Goal: Task Accomplishment & Management: Manage account settings

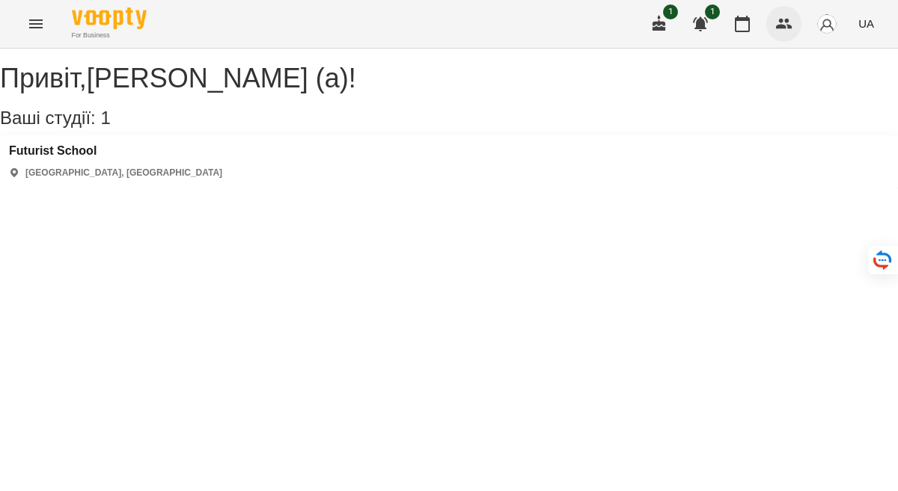
click at [785, 27] on icon "button" at bounding box center [784, 24] width 16 height 10
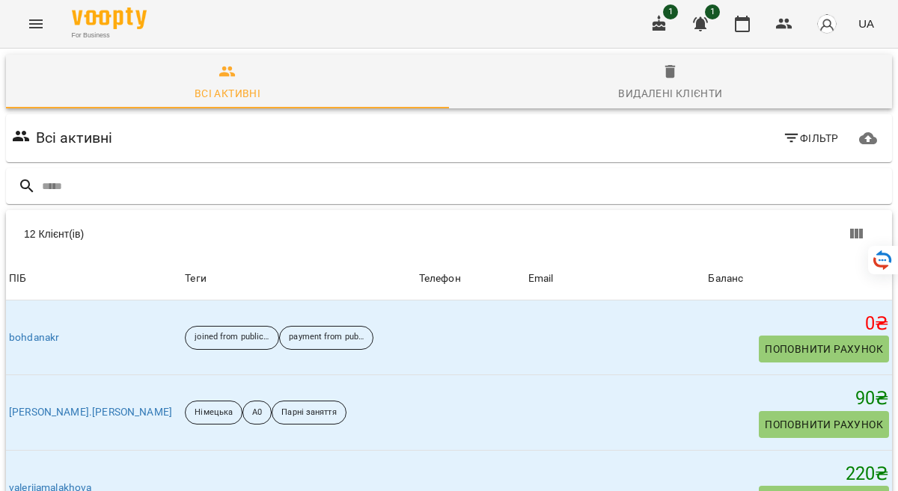
click at [34, 16] on icon "Menu" at bounding box center [36, 24] width 18 height 18
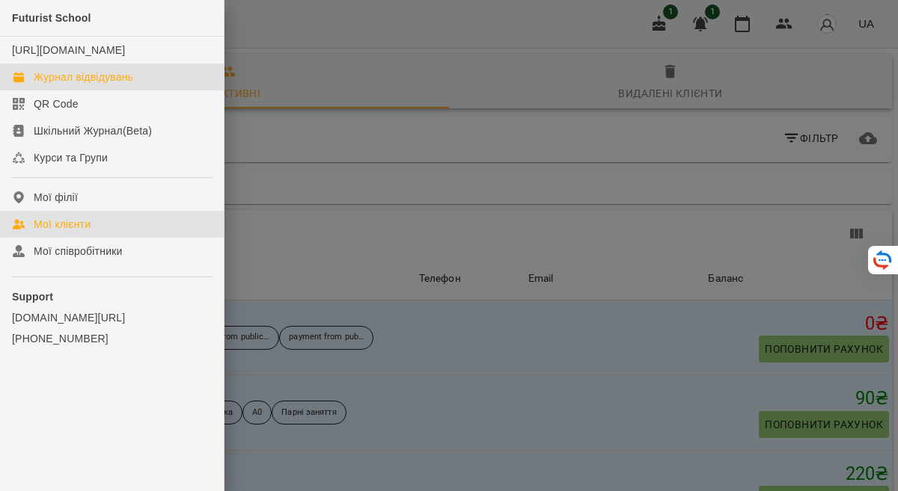
click at [64, 85] on div "Журнал відвідувань" at bounding box center [83, 77] width 99 height 15
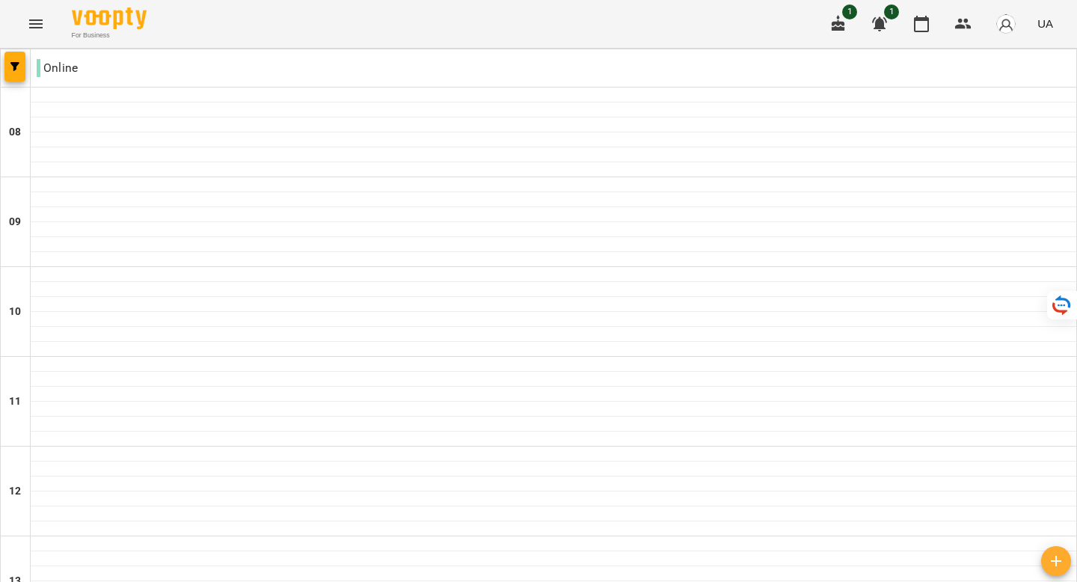
scroll to position [938, 0]
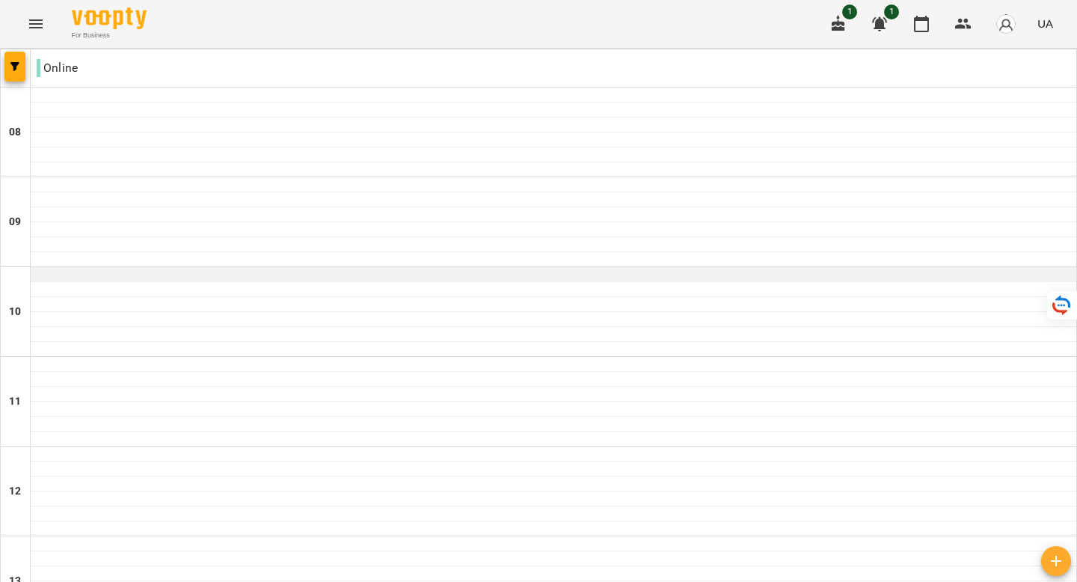
scroll to position [425, 0]
